Goal: Find specific page/section: Find specific page/section

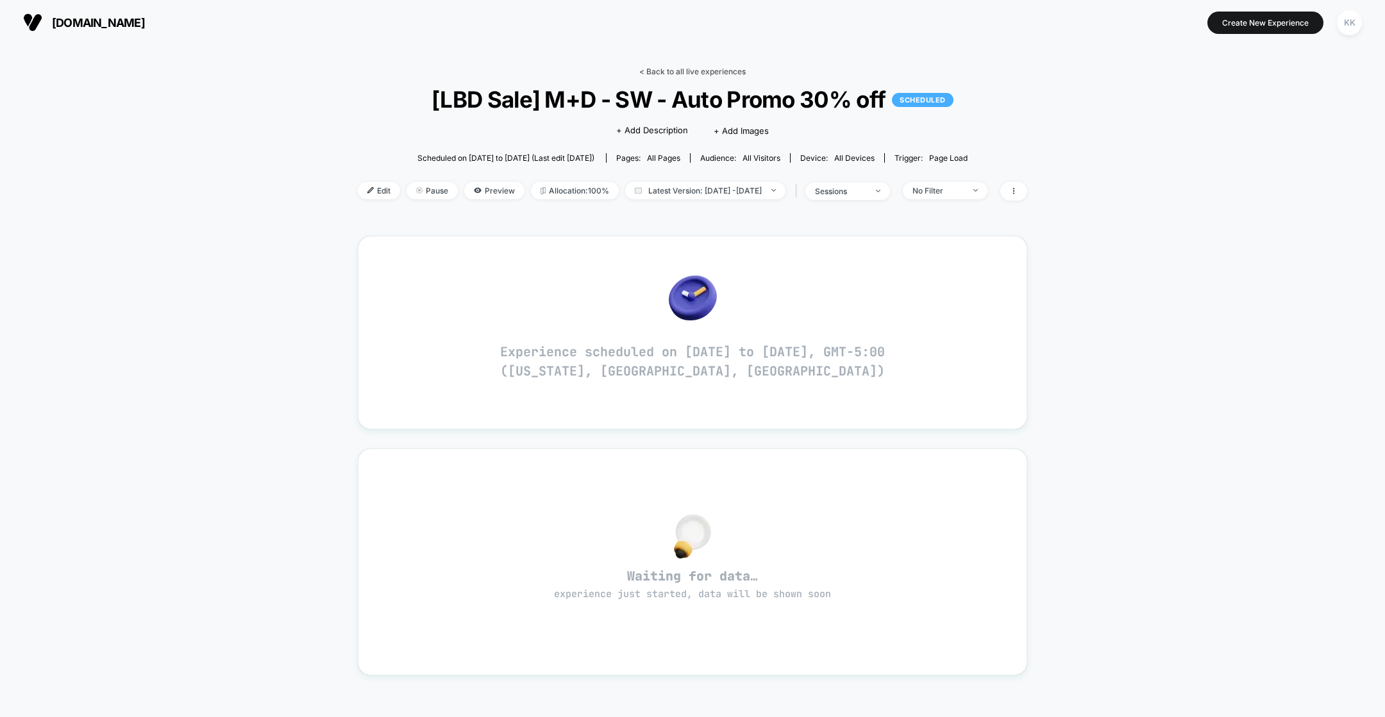
click at [653, 70] on link "< Back to all live experiences" at bounding box center [692, 72] width 106 height 10
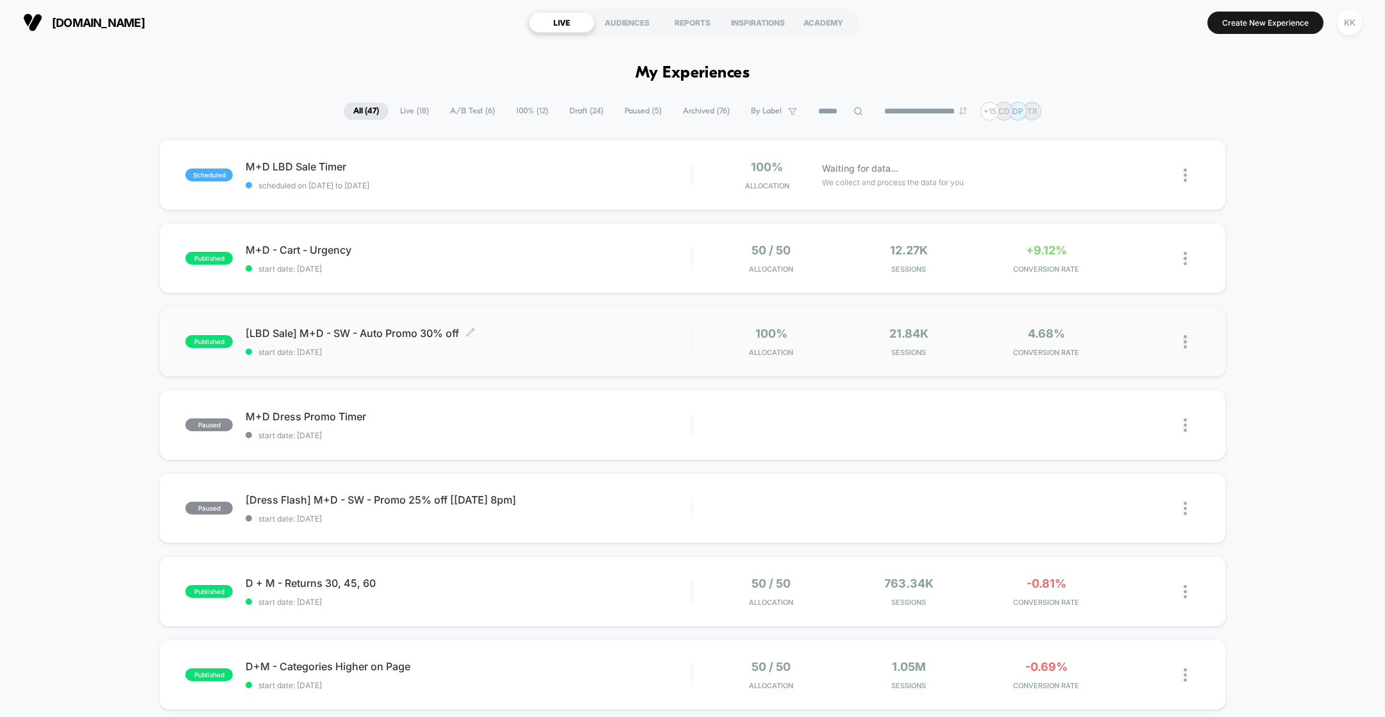
click at [520, 329] on span "[LBD Sale] M+D - SW - Auto Promo 30% off Click to edit experience details" at bounding box center [469, 333] width 446 height 13
